Goal: Browse casually: Explore the website without a specific task or goal

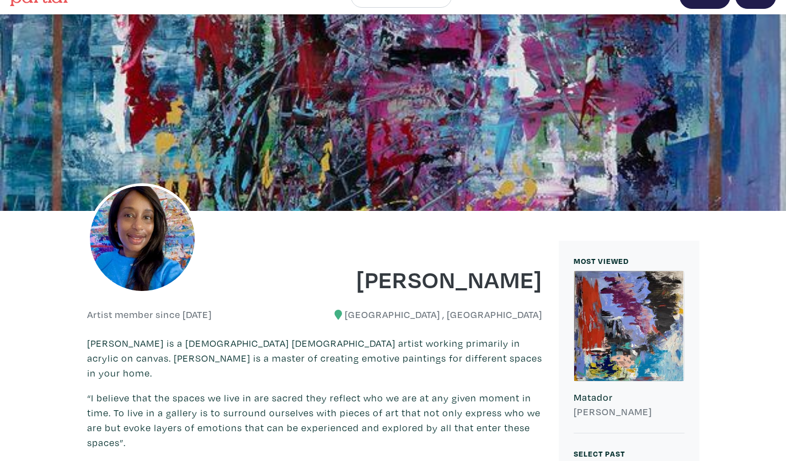
scroll to position [23, 0]
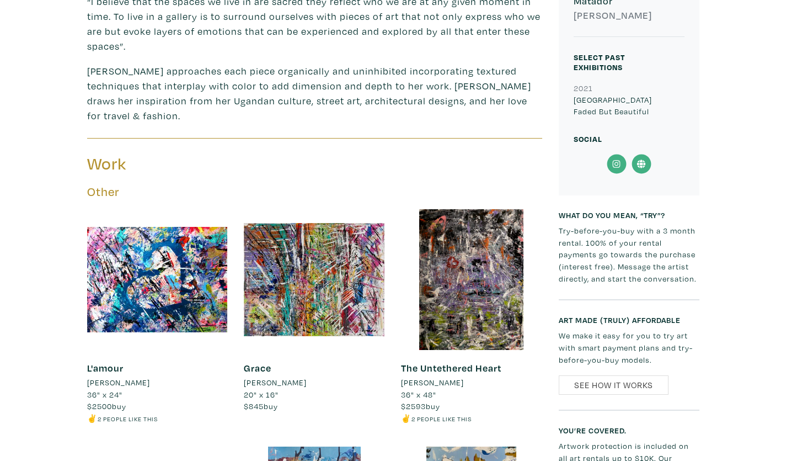
scroll to position [421, 0]
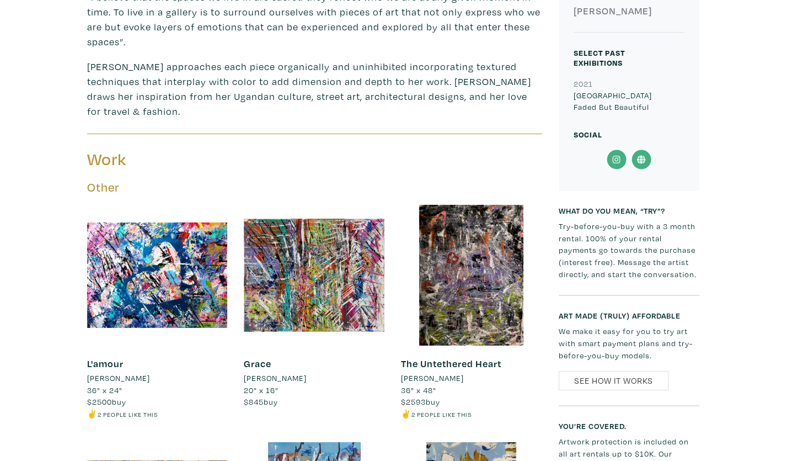
click at [613, 155] on icon at bounding box center [616, 159] width 25 height 20
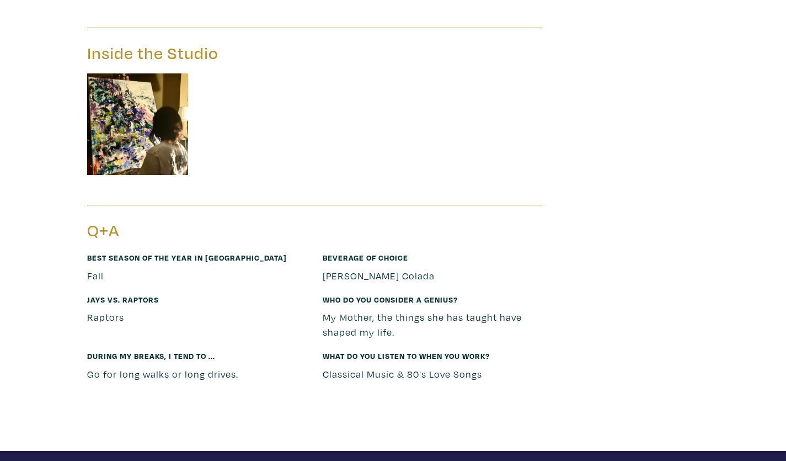
scroll to position [1995, 0]
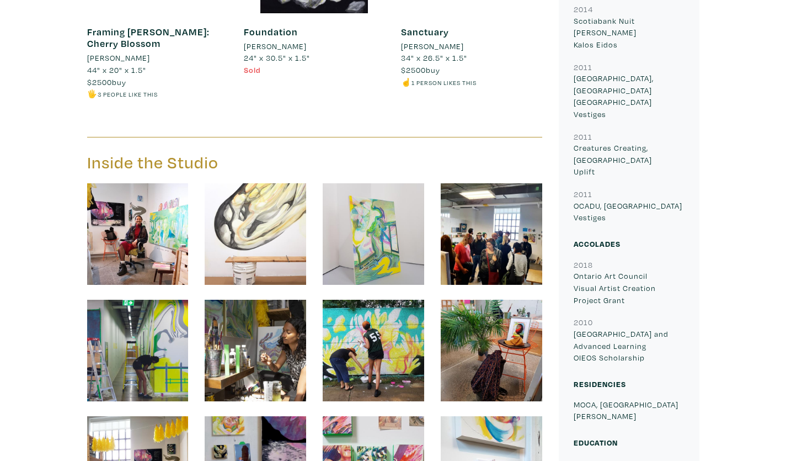
scroll to position [1256, 0]
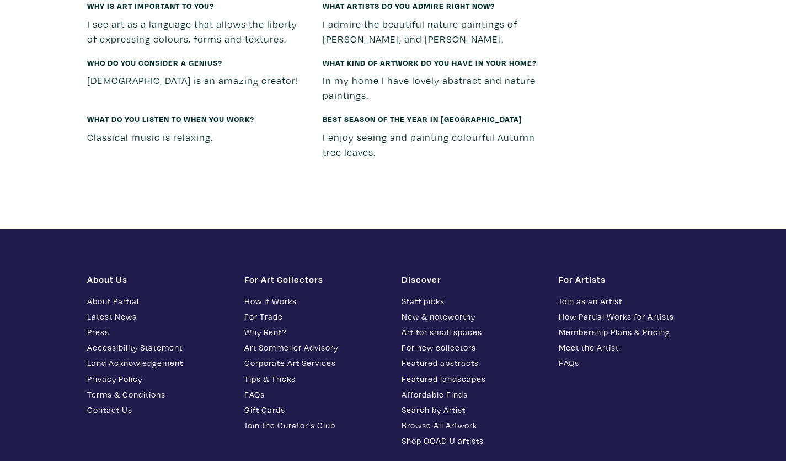
scroll to position [1643, 0]
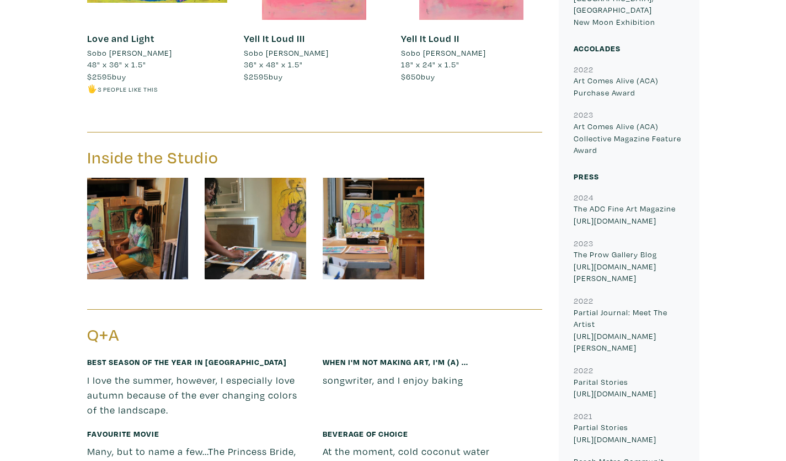
scroll to position [1936, 0]
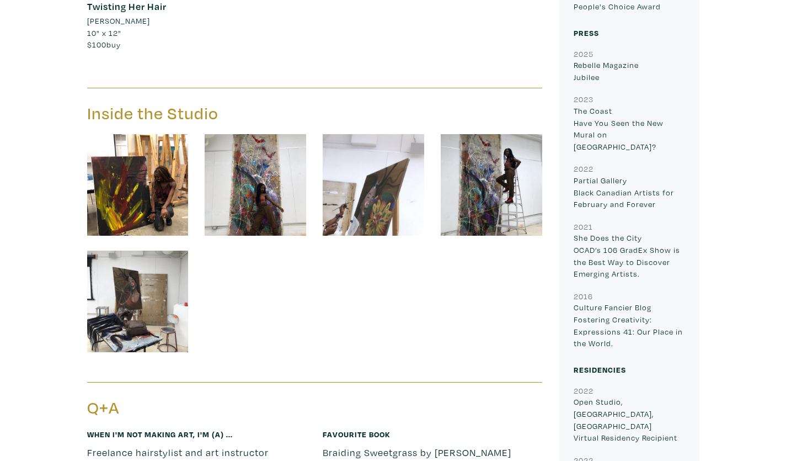
scroll to position [2225, 0]
